Goal: Information Seeking & Learning: Learn about a topic

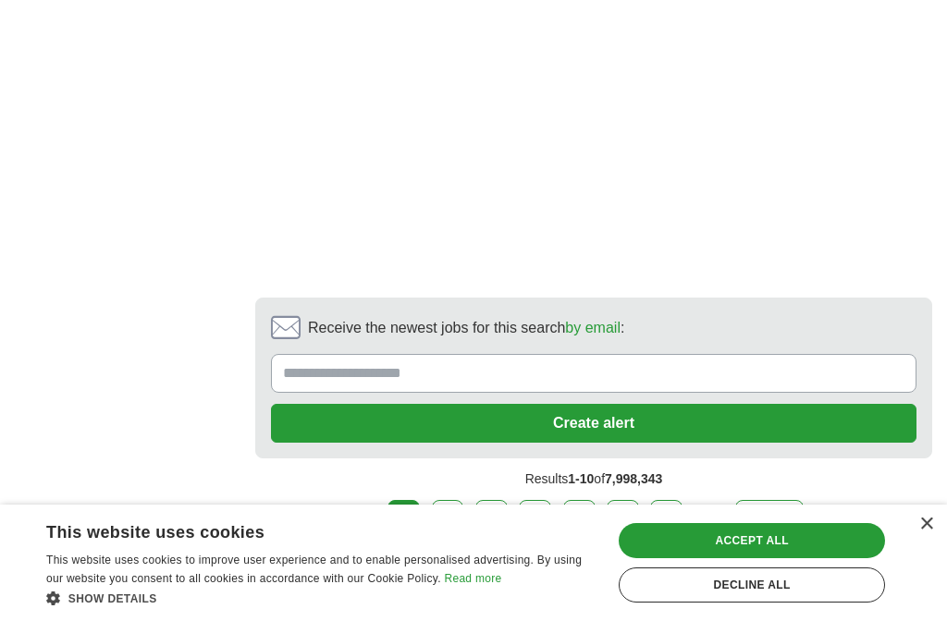
scroll to position [3541, 0]
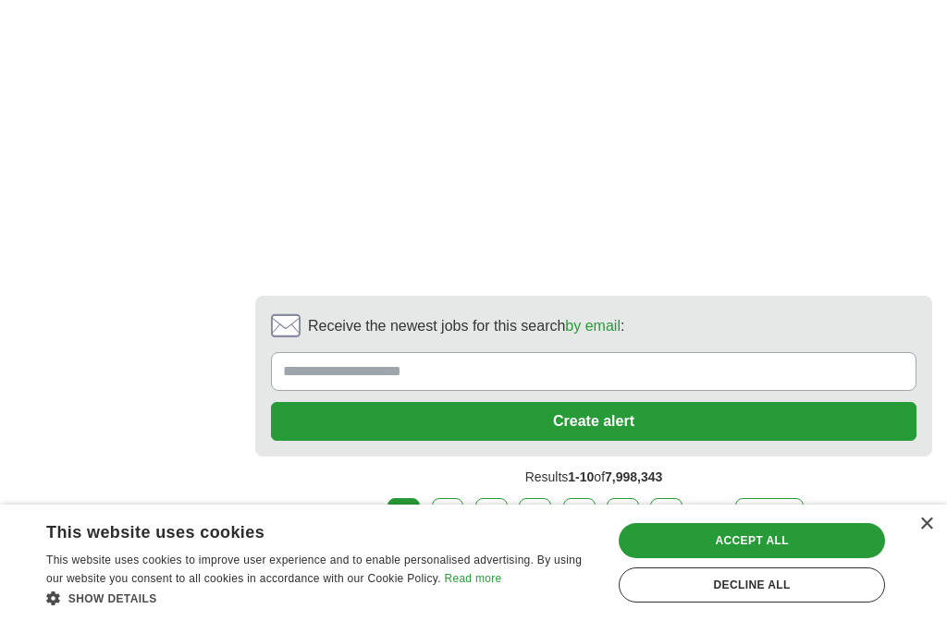
click at [452, 498] on link "2" at bounding box center [448, 517] width 32 height 39
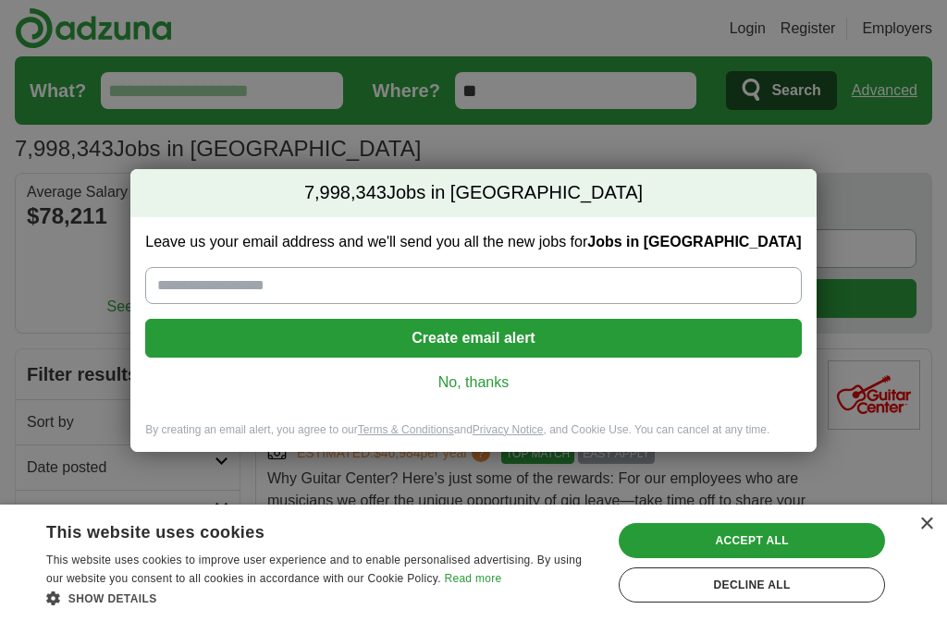
click at [450, 385] on link "No, thanks" at bounding box center [473, 383] width 626 height 20
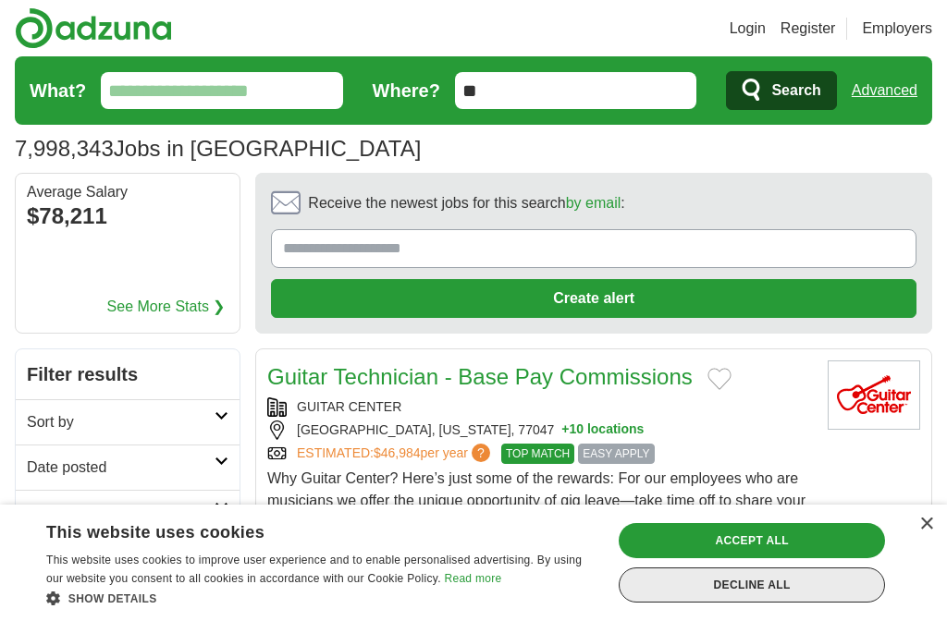
click at [651, 594] on div "Decline all" at bounding box center [751, 585] width 266 height 35
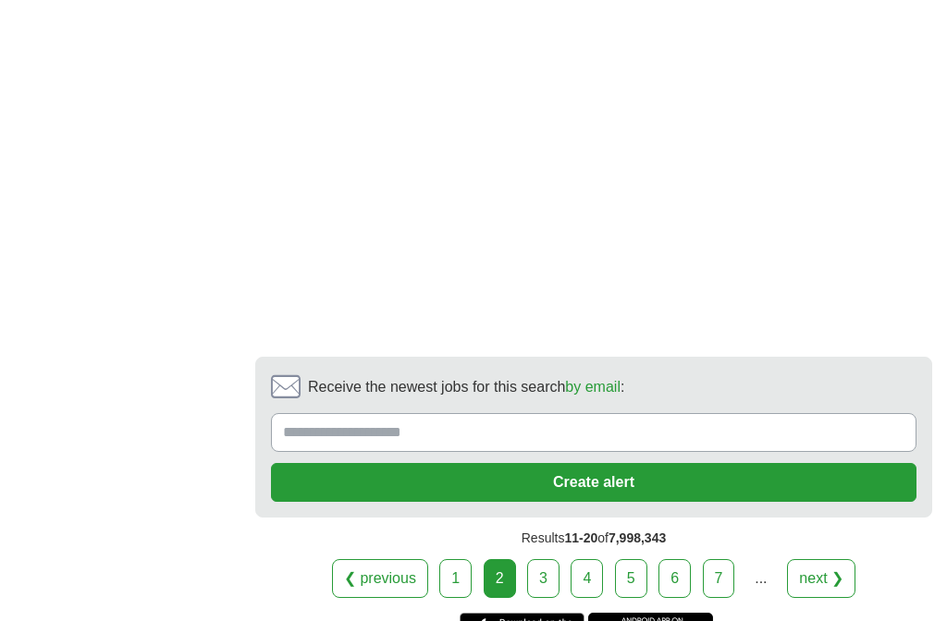
scroll to position [3415, 0]
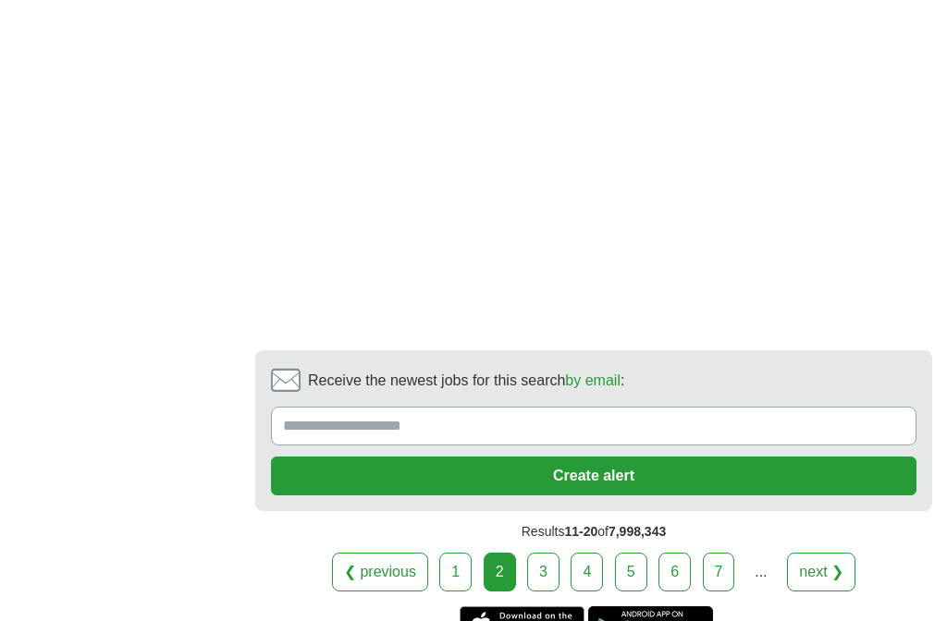
click at [542, 553] on link "3" at bounding box center [543, 572] width 32 height 39
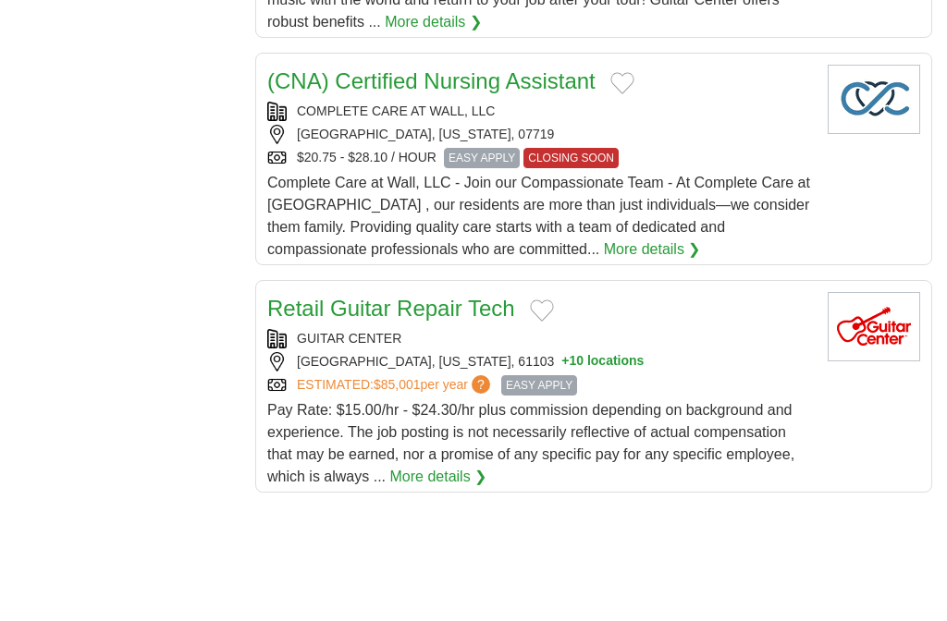
scroll to position [2311, 0]
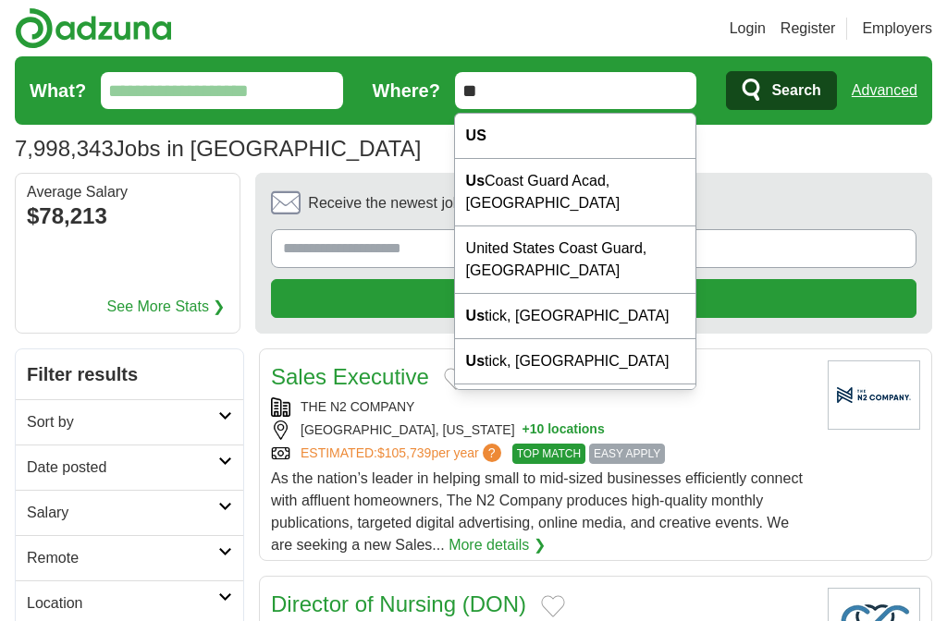
type input "*"
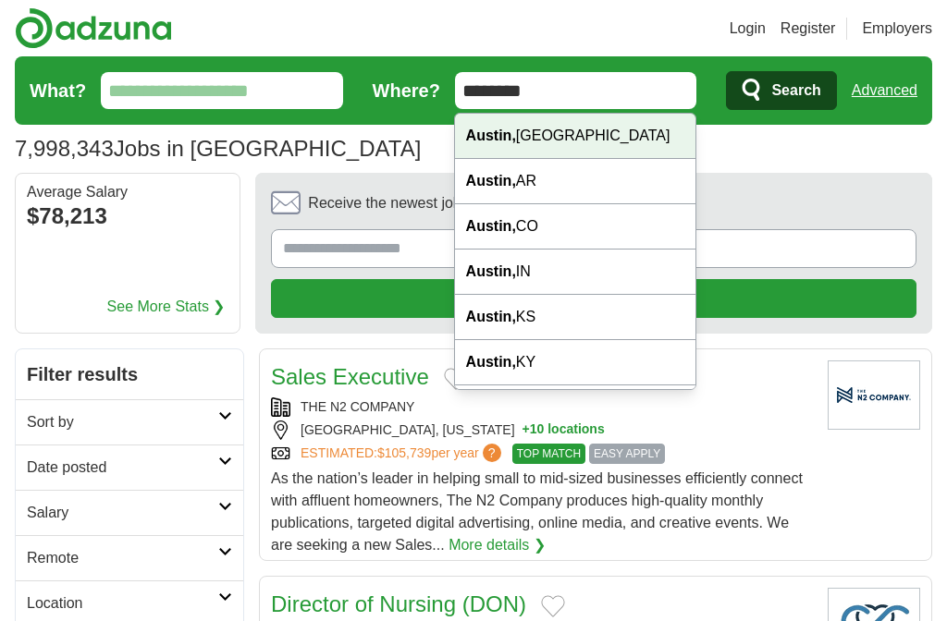
click at [505, 132] on strong "Austin," at bounding box center [491, 136] width 50 height 16
type input "**********"
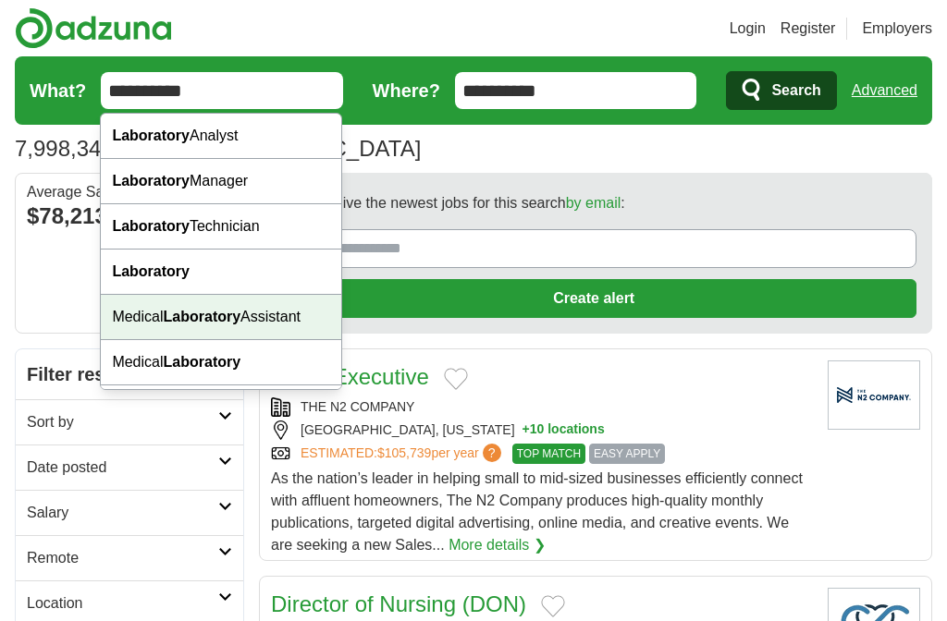
click at [199, 323] on strong "Laboratory" at bounding box center [203, 317] width 78 height 16
type input "**********"
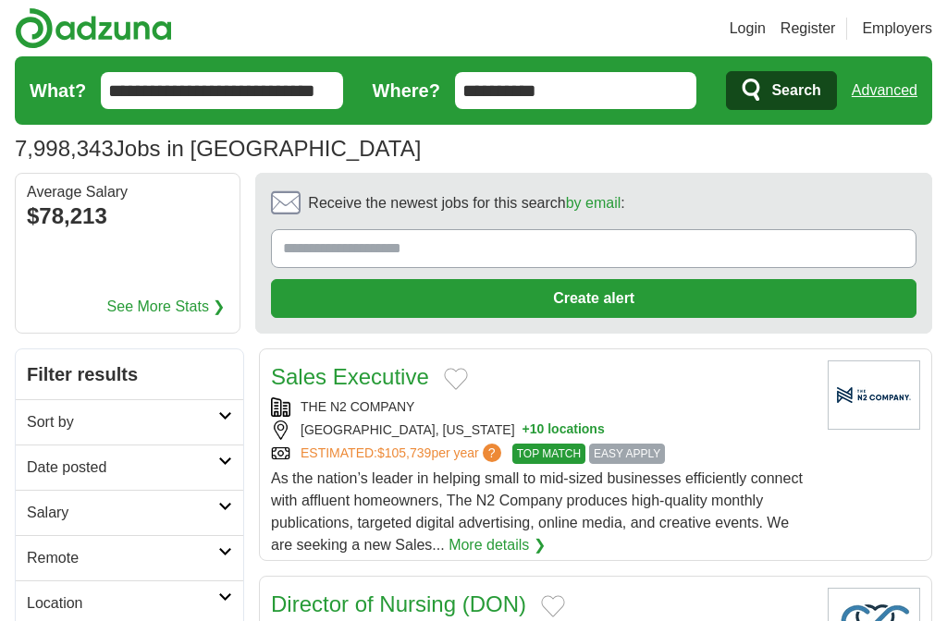
click at [781, 93] on span "Search" at bounding box center [795, 90] width 49 height 37
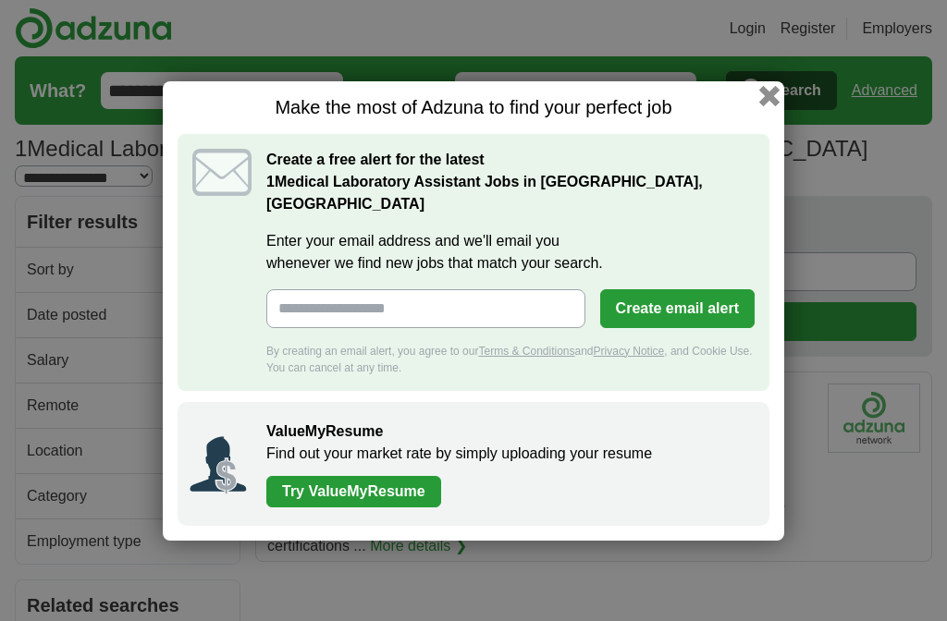
click at [768, 105] on button "button" at bounding box center [769, 95] width 20 height 20
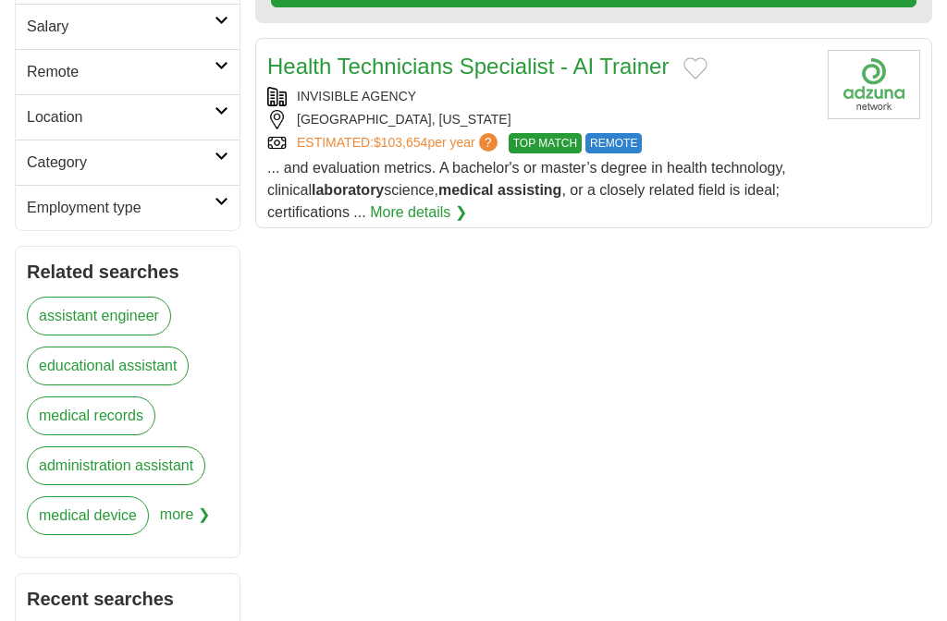
scroll to position [334, 0]
click at [409, 202] on link "More details ❯" at bounding box center [418, 213] width 97 height 22
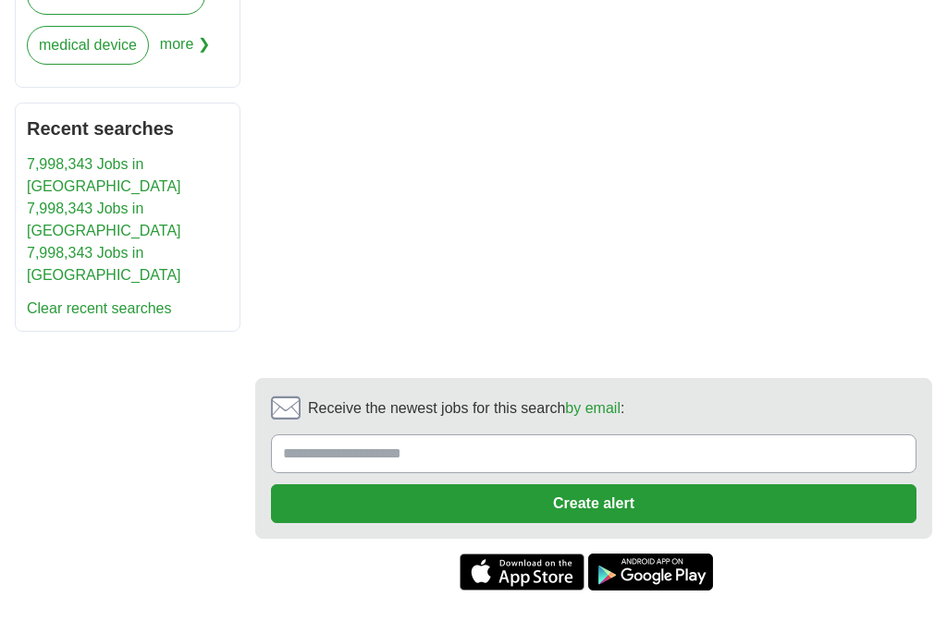
scroll to position [805, 0]
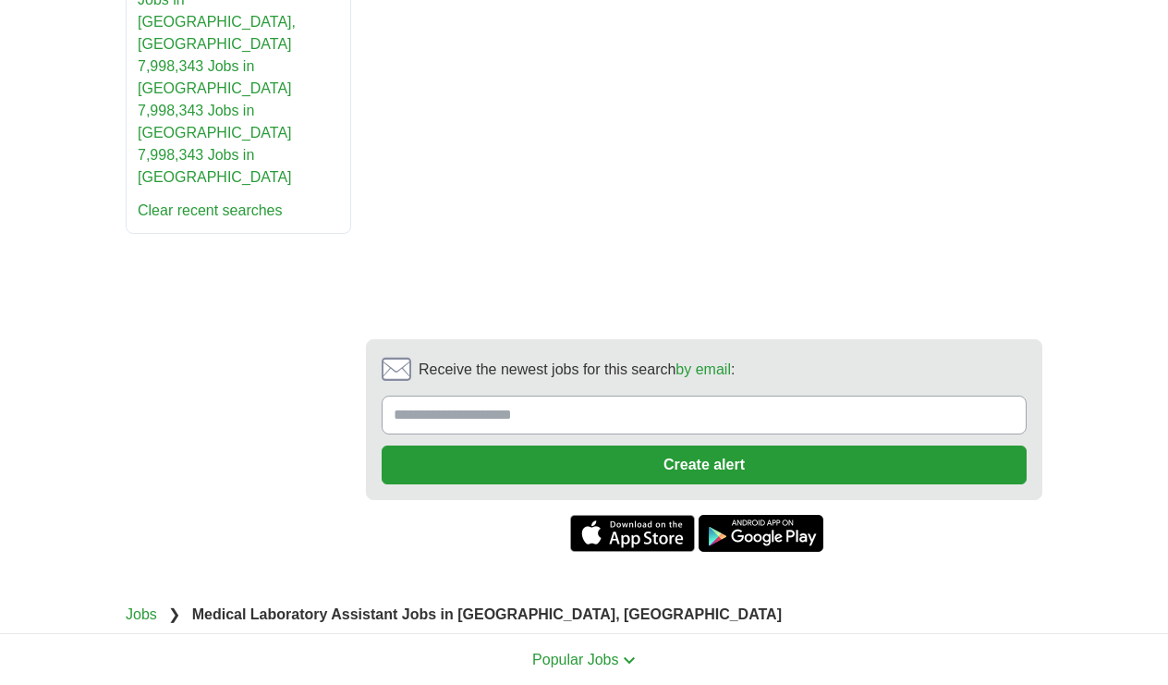
scroll to position [1045, 0]
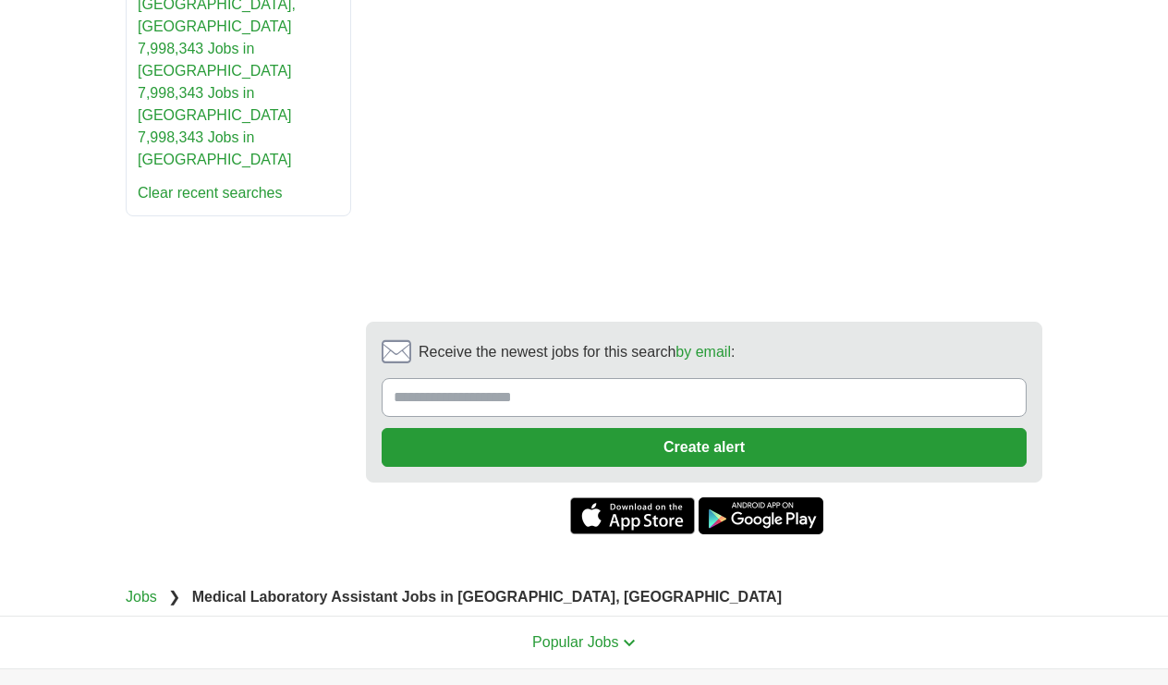
click at [555, 634] on span "Popular Jobs" at bounding box center [575, 642] width 86 height 16
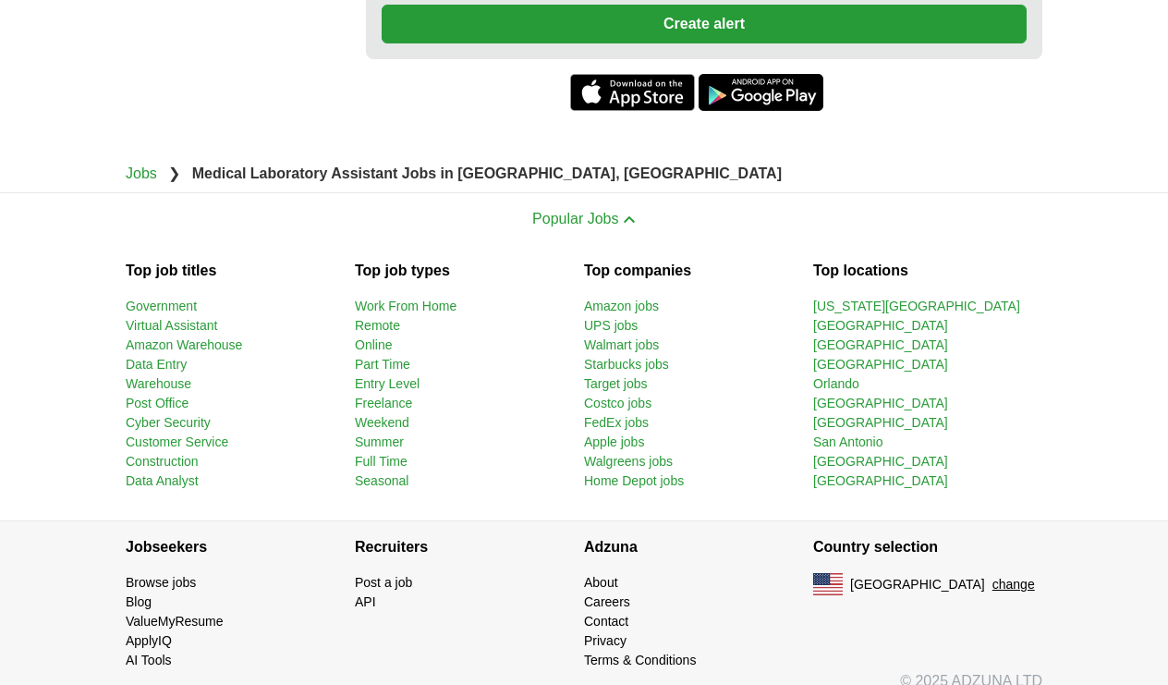
scroll to position [1468, 0]
